Goal: Transaction & Acquisition: Purchase product/service

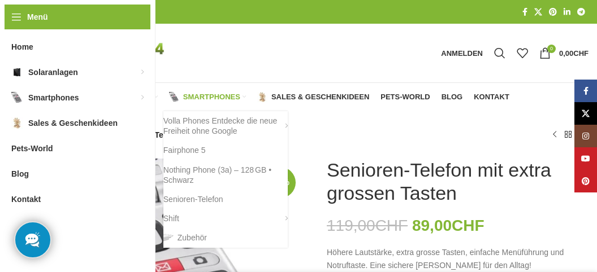
click at [221, 100] on span "Smartphones" at bounding box center [211, 97] width 57 height 9
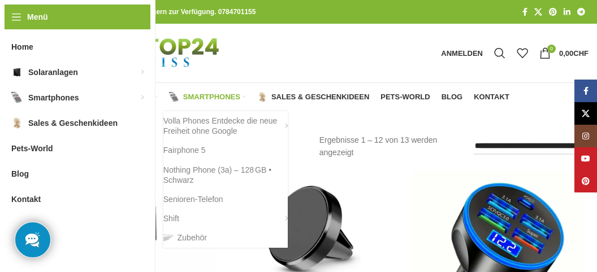
click at [205, 99] on span "Smartphones" at bounding box center [211, 97] width 57 height 9
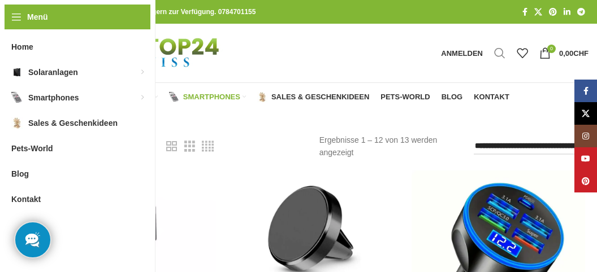
click at [495, 49] on span "Suche" at bounding box center [499, 52] width 11 height 11
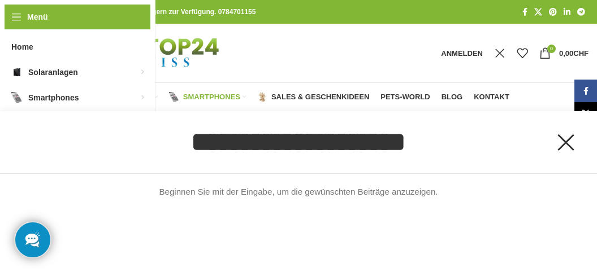
click at [269, 164] on input "Suche" at bounding box center [299, 142] width 484 height 62
click at [570, 146] on link "Suchformular schließen" at bounding box center [565, 142] width 57 height 57
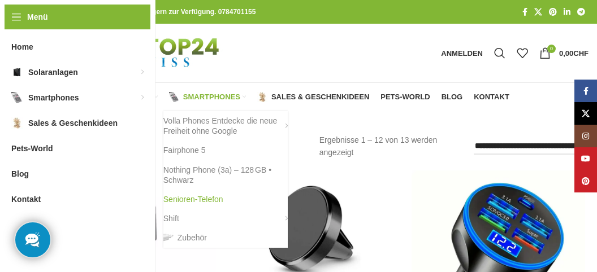
click at [225, 203] on link "Senioren-Telefon" at bounding box center [225, 199] width 124 height 19
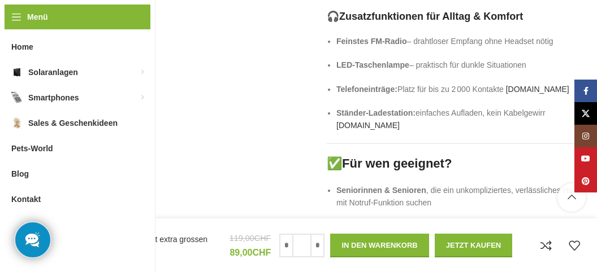
scroll to position [1245, 0]
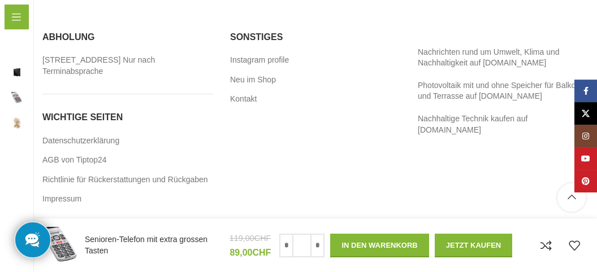
scroll to position [2174, 0]
